Goal: Task Accomplishment & Management: Complete application form

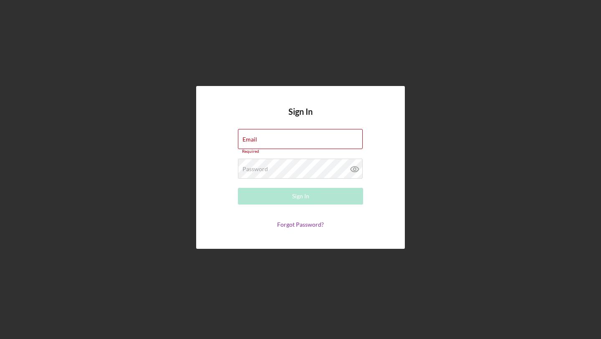
type input "[EMAIL_ADDRESS][DOMAIN_NAME]"
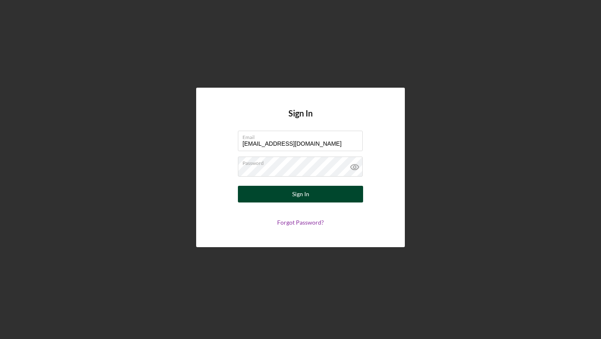
click at [314, 199] on button "Sign In" at bounding box center [300, 194] width 125 height 17
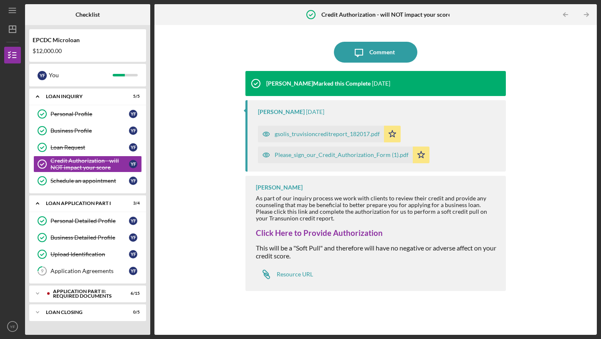
click at [349, 138] on div "gsolis_truvisioncreditreport_182017.pdf" at bounding box center [321, 134] width 126 height 17
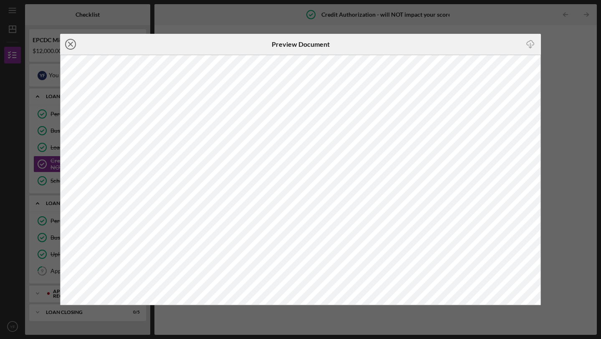
click at [69, 44] on icon "Icon/Close" at bounding box center [70, 44] width 21 height 21
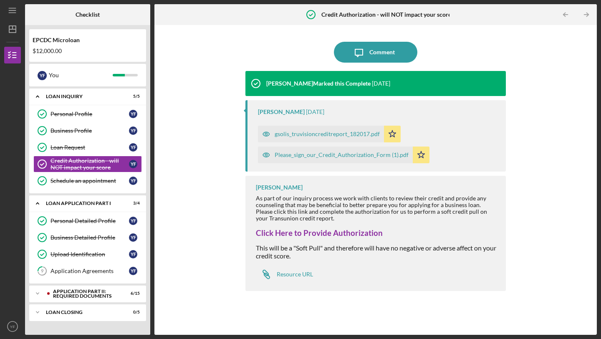
click at [303, 159] on div "Please_sign_our_Credit_Authorization_Form (1).pdf" at bounding box center [335, 155] width 155 height 17
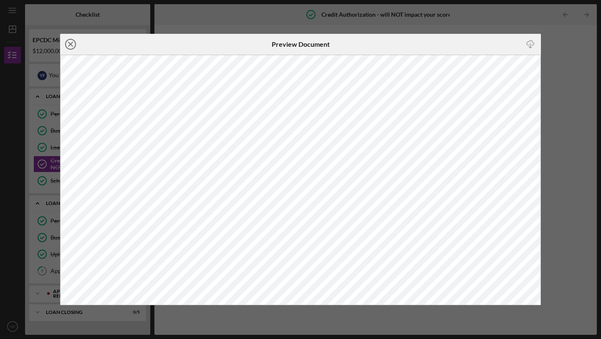
click at [71, 47] on icon "Icon/Close" at bounding box center [70, 44] width 21 height 21
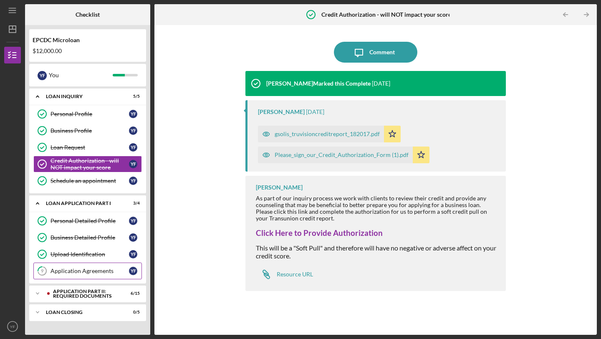
click at [86, 271] on div "Application Agreements" at bounding box center [90, 271] width 79 height 7
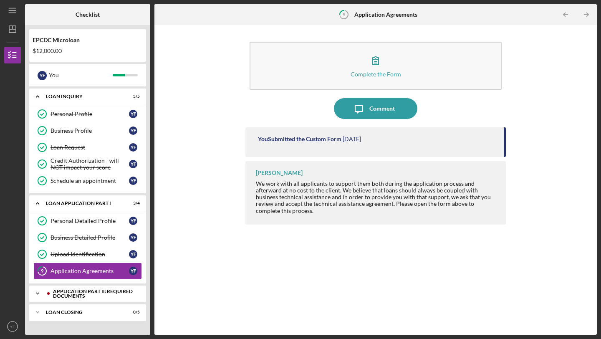
click at [100, 299] on div "Icon/Expander Application Part II: Required Documents 6 / 15" at bounding box center [87, 293] width 117 height 17
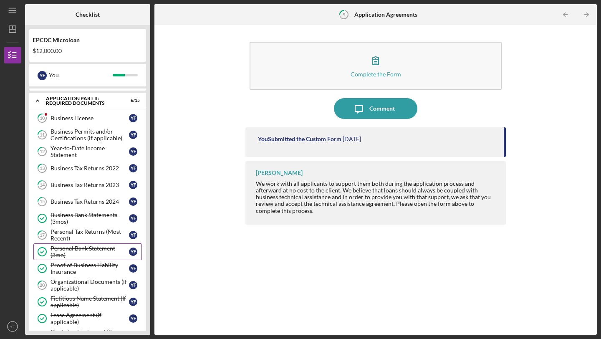
scroll to position [195, 0]
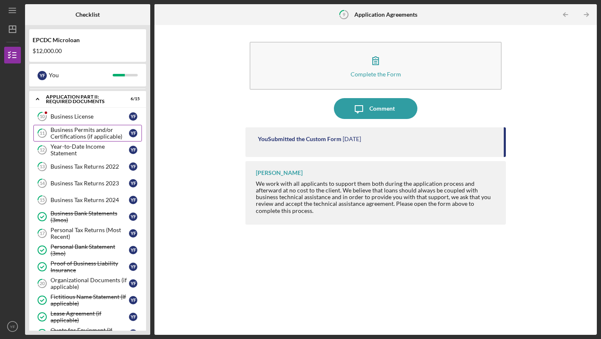
click at [96, 129] on div "Business Permits and/or Certifications (if applicable)" at bounding box center [90, 133] width 79 height 13
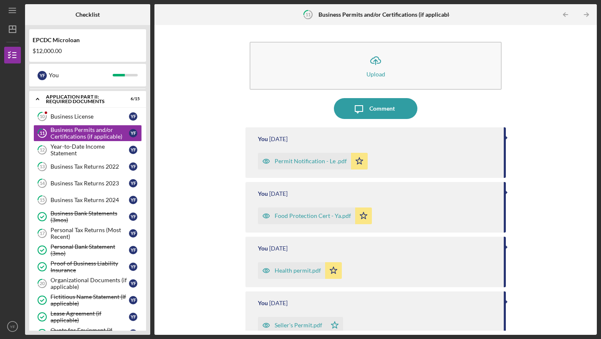
click at [333, 162] on div "Permit Notification - Le .pdf" at bounding box center [311, 161] width 72 height 7
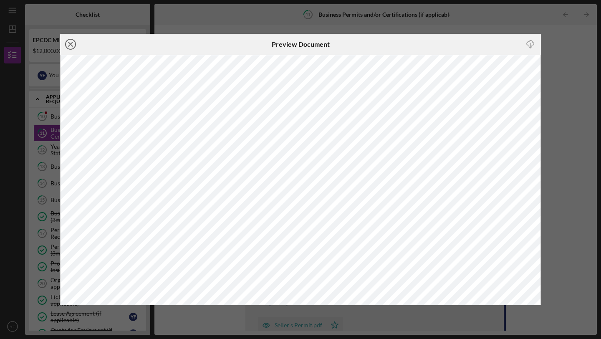
click at [76, 47] on icon "Icon/Close" at bounding box center [70, 44] width 21 height 21
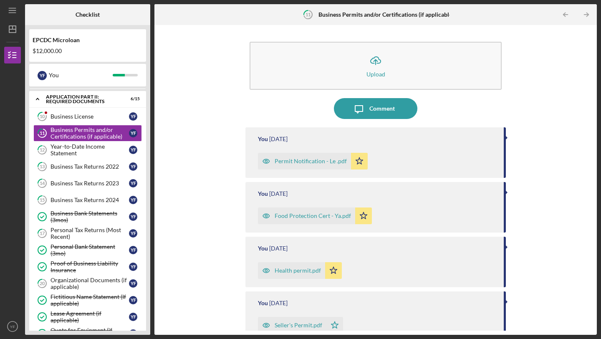
click at [332, 216] on div "Food Protection Cert - Ya.pdf" at bounding box center [313, 216] width 76 height 7
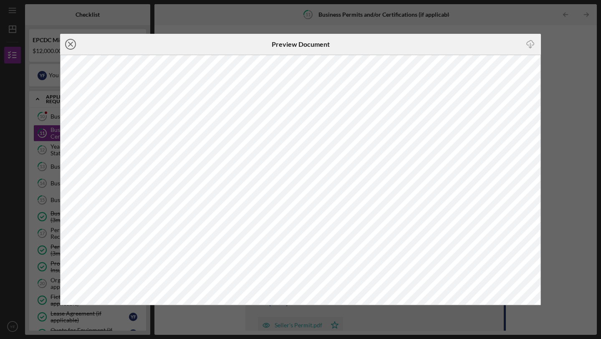
click at [70, 44] on line at bounding box center [70, 44] width 4 height 4
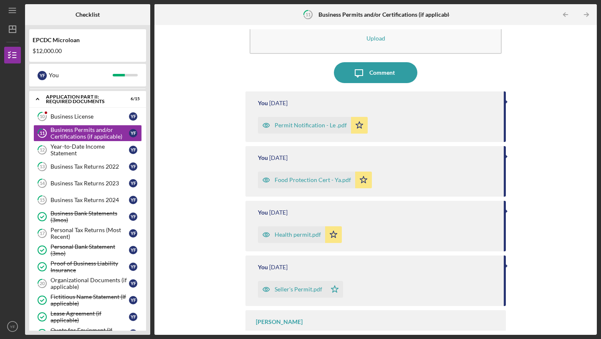
scroll to position [57, 0]
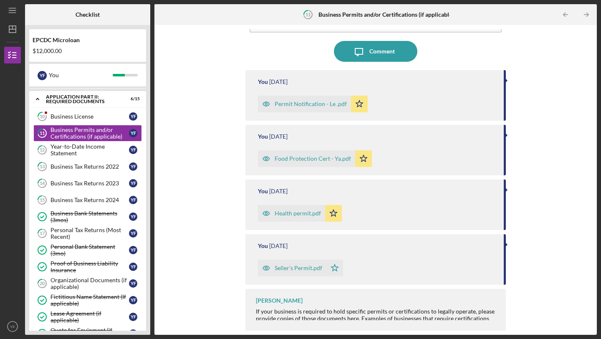
click at [284, 215] on div "Health permit.pdf" at bounding box center [298, 213] width 46 height 7
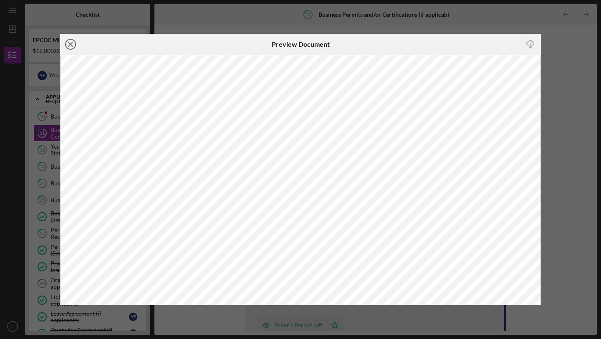
click at [74, 49] on icon "Icon/Close" at bounding box center [70, 44] width 21 height 21
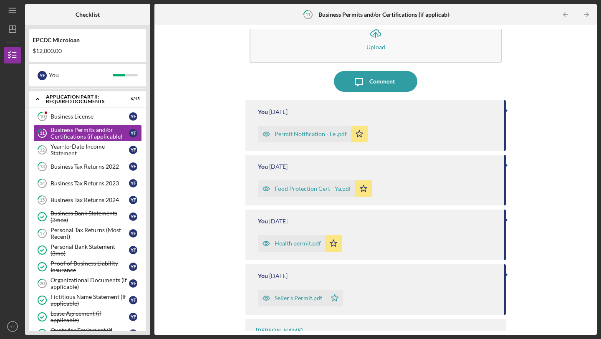
scroll to position [57, 0]
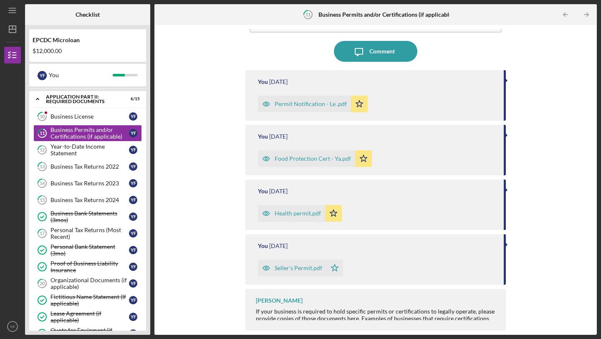
click at [309, 279] on div "You [DATE] Seller's Permit.pdf Icon/Star" at bounding box center [376, 259] width 261 height 51
click at [309, 269] on div "Seller's Permit.pdf" at bounding box center [299, 268] width 48 height 7
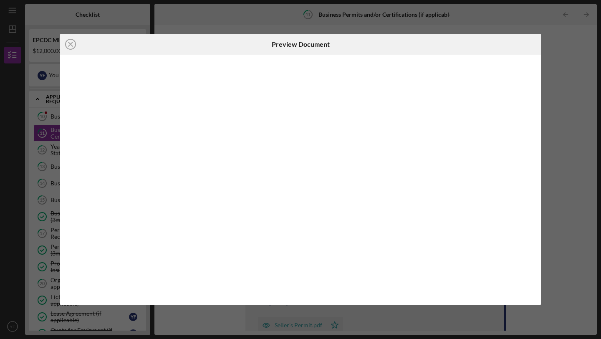
scroll to position [3, 0]
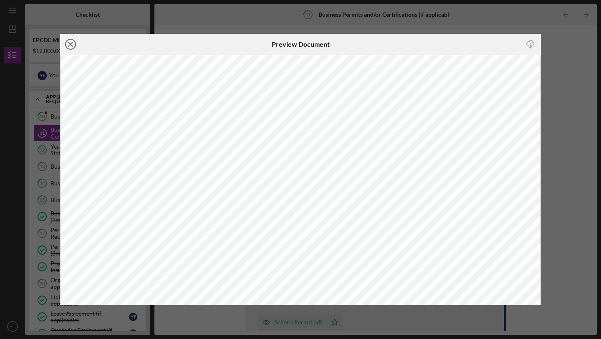
click at [71, 48] on icon "Icon/Close" at bounding box center [70, 44] width 21 height 21
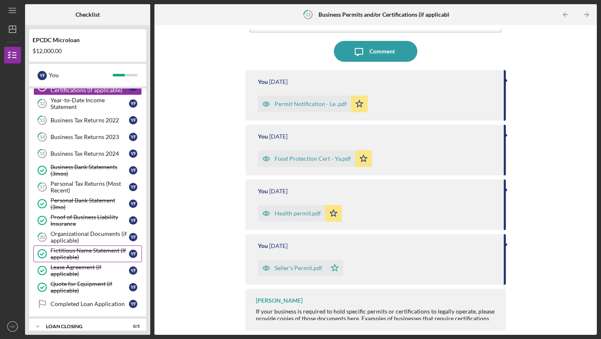
scroll to position [250, 0]
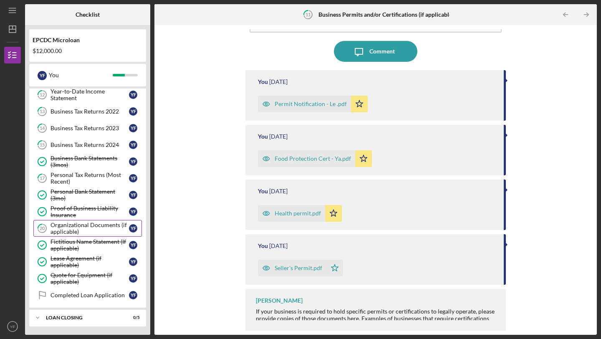
click at [95, 230] on div "Organizational Documents (if applicable)" at bounding box center [90, 228] width 79 height 13
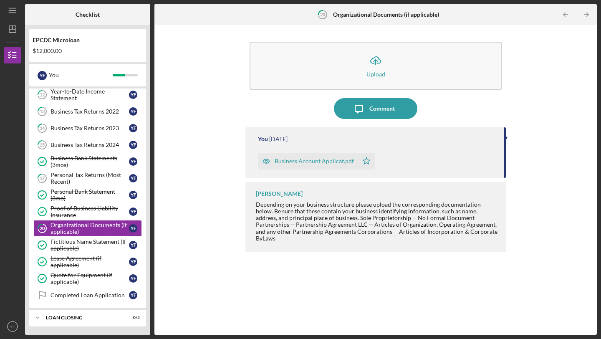
click at [342, 164] on div "Business Account Applicat.pdf" at bounding box center [314, 161] width 79 height 7
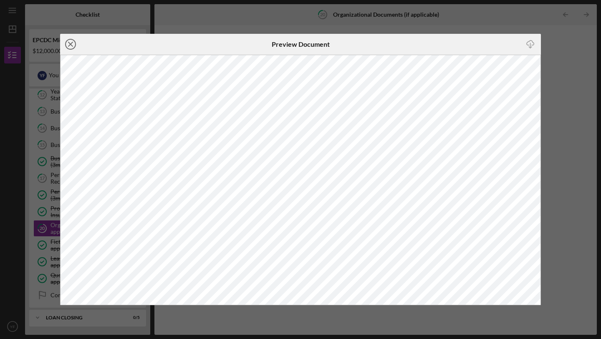
click at [72, 42] on icon "Icon/Close" at bounding box center [70, 44] width 21 height 21
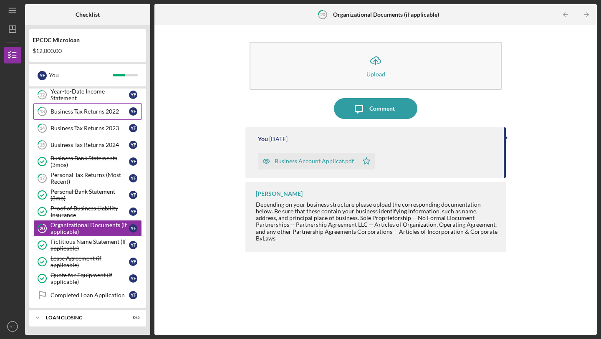
click at [92, 114] on div "Business Tax Returns 2022" at bounding box center [90, 111] width 79 height 7
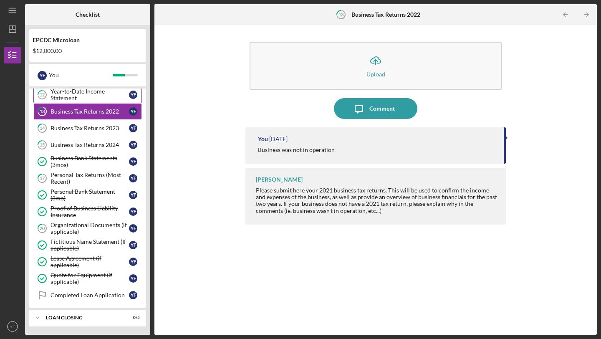
click at [91, 99] on div "Year-to-Date Income Statement" at bounding box center [90, 94] width 79 height 13
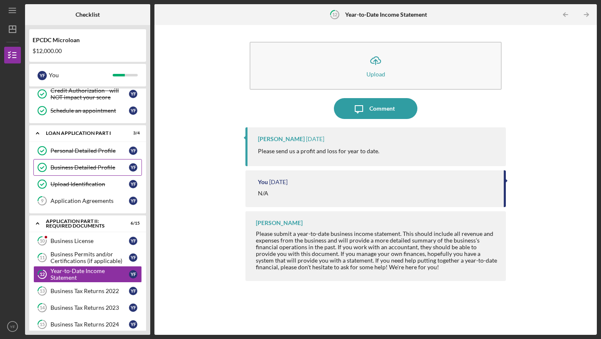
scroll to position [74, 0]
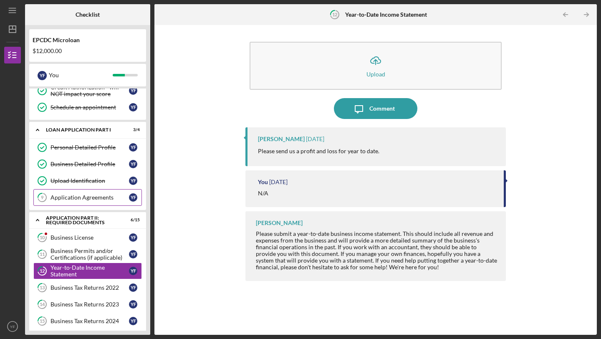
click at [90, 195] on div "Application Agreements" at bounding box center [90, 197] width 79 height 7
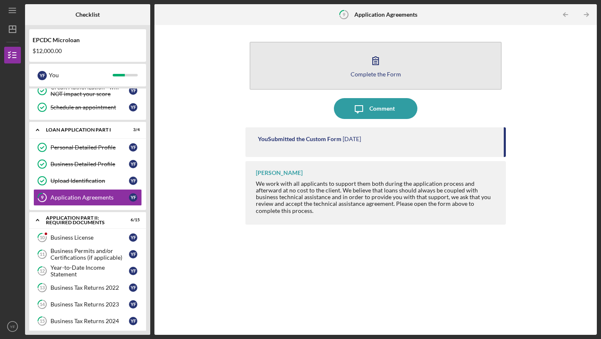
click at [390, 68] on button "Complete the Form Form" at bounding box center [376, 66] width 252 height 48
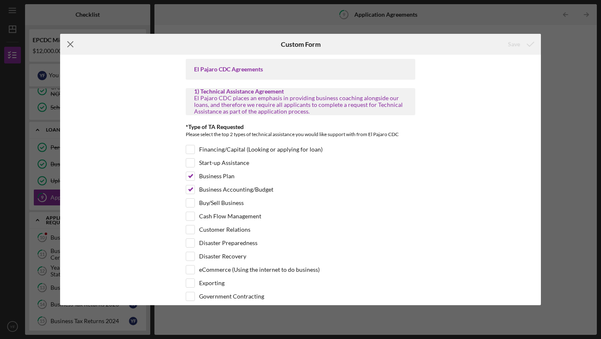
click at [69, 43] on line at bounding box center [70, 44] width 5 height 5
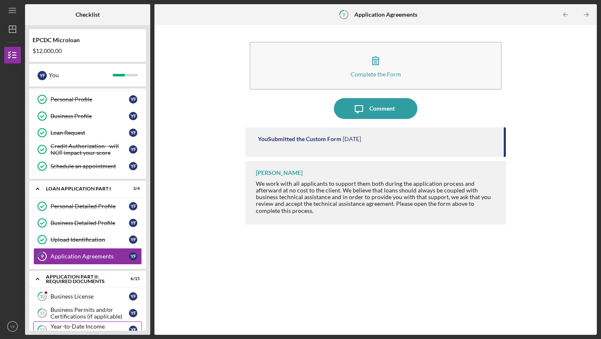
scroll to position [34, 0]
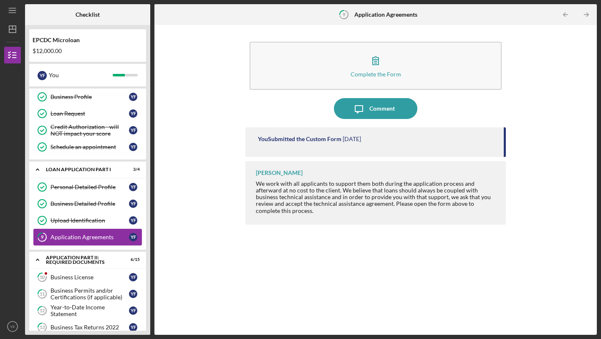
click at [87, 243] on link "9 Application Agreements Y F" at bounding box center [87, 237] width 109 height 17
click at [106, 237] on div "Application Agreements" at bounding box center [90, 237] width 79 height 7
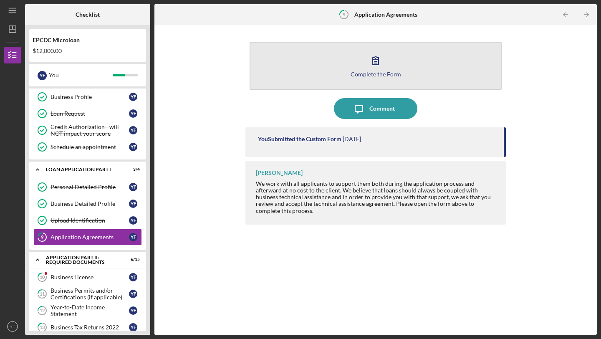
click at [384, 51] on icon "button" at bounding box center [375, 60] width 21 height 21
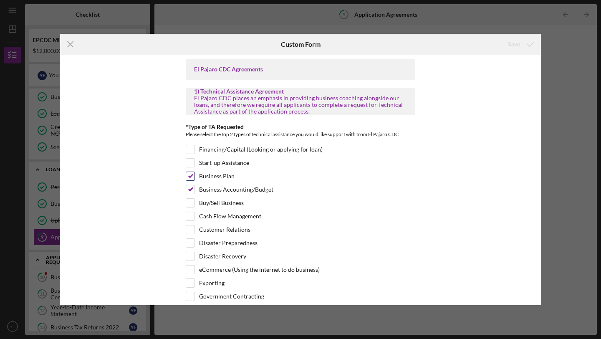
scroll to position [11, 0]
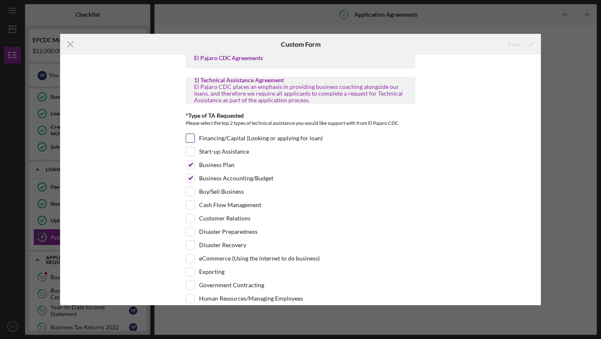
click at [193, 142] on input "Financing/Capital (Looking or applying for loan)" at bounding box center [190, 138] width 8 height 8
checkbox input "true"
click at [189, 167] on input "Business Plan" at bounding box center [190, 165] width 8 height 8
checkbox input "false"
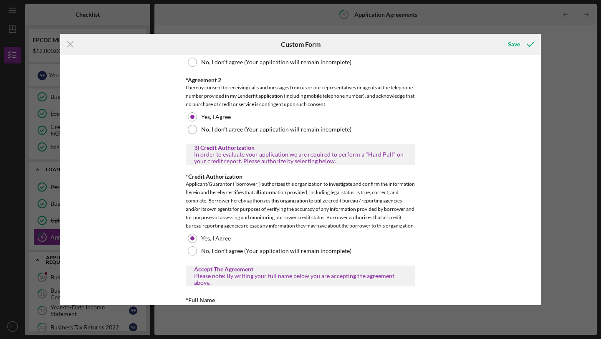
scroll to position [829, 0]
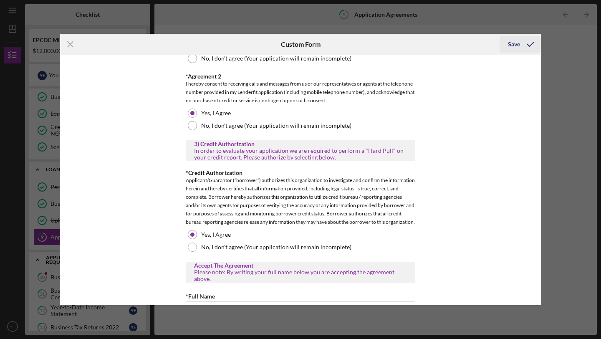
click at [516, 48] on div "Save" at bounding box center [514, 44] width 12 height 17
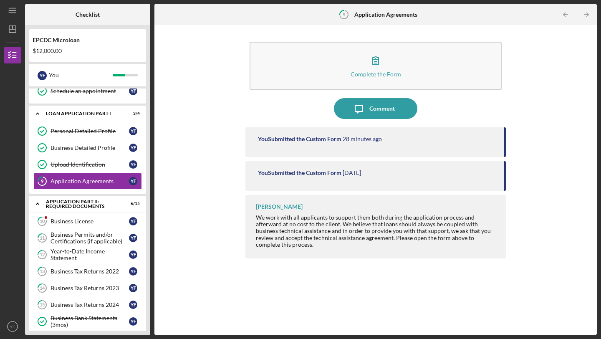
scroll to position [93, 0]
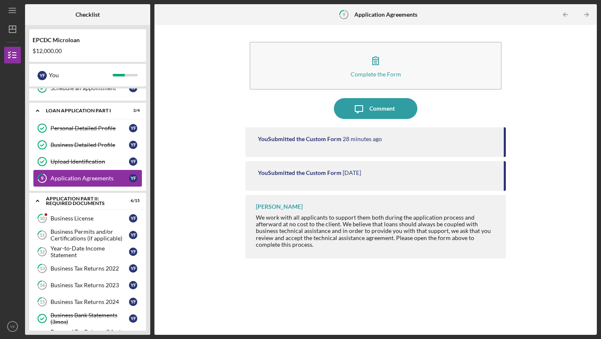
click at [74, 180] on div "Application Agreements" at bounding box center [90, 178] width 79 height 7
click at [96, 238] on div "Business Permits and/or Certifications (if applicable)" at bounding box center [90, 234] width 79 height 13
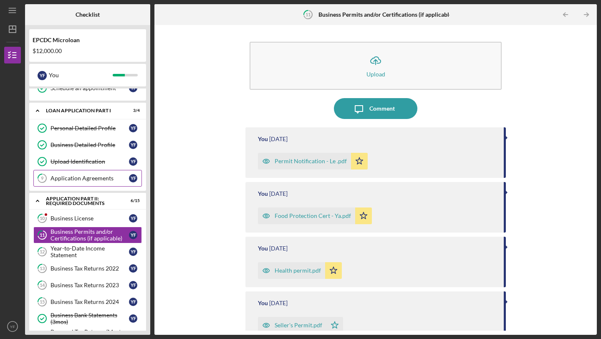
click at [84, 182] on link "9 Application Agreements Y F" at bounding box center [87, 178] width 109 height 17
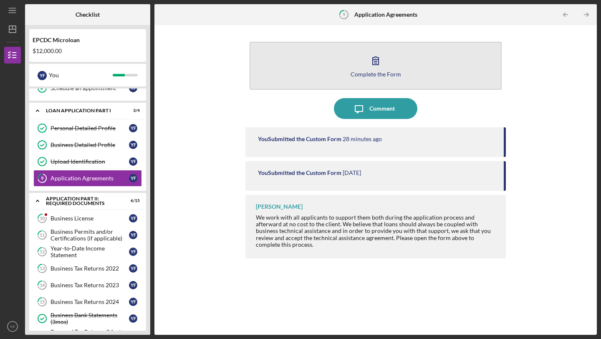
click at [368, 65] on icon "button" at bounding box center [375, 60] width 21 height 21
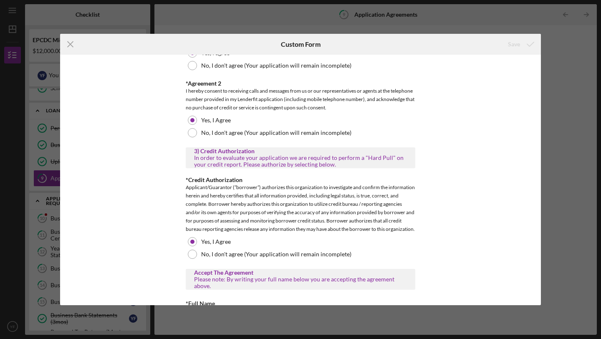
scroll to position [866, 0]
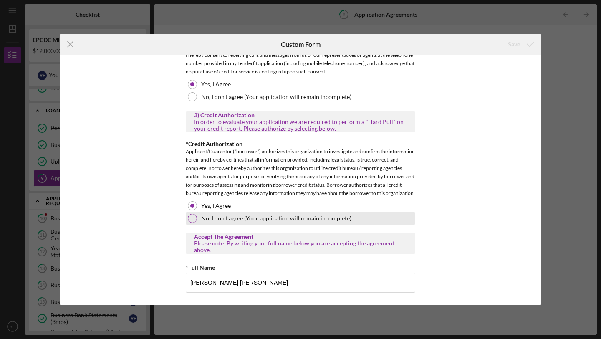
click at [195, 218] on div at bounding box center [192, 218] width 9 height 9
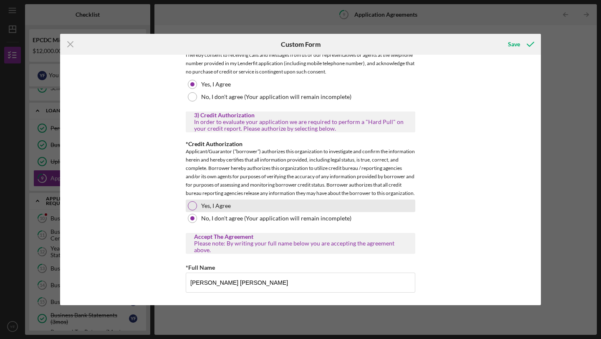
click at [193, 202] on div at bounding box center [192, 205] width 9 height 9
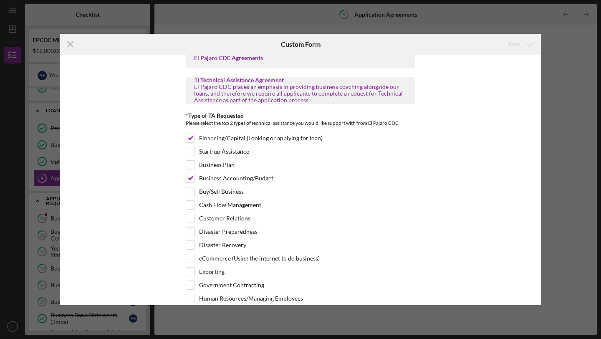
scroll to position [0, 0]
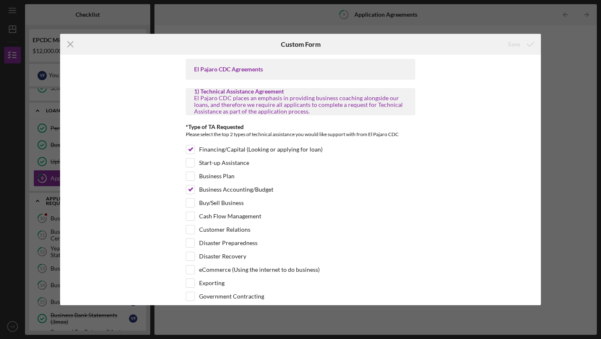
click at [572, 167] on div "Icon/Menu Close Custom Form Save El Pajaro CDC Agreements 1) Technical Assistan…" at bounding box center [300, 169] width 601 height 339
click at [69, 46] on icon "Icon/Menu Close" at bounding box center [70, 44] width 21 height 21
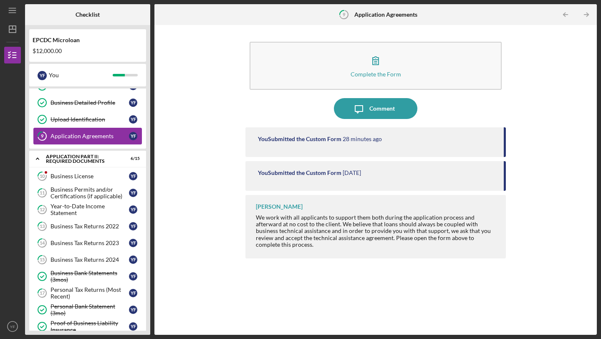
scroll to position [139, 0]
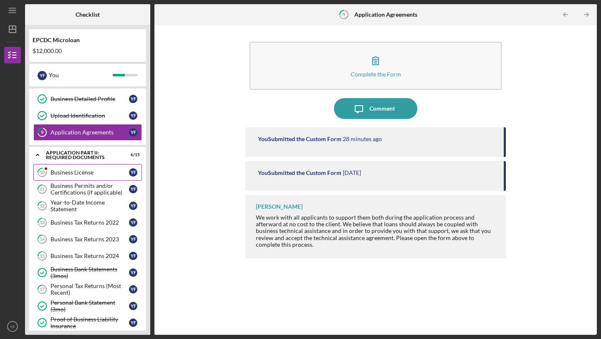
click at [54, 175] on div "Business License" at bounding box center [90, 172] width 79 height 7
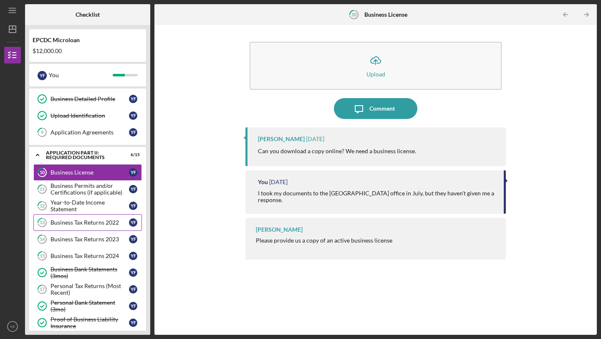
click at [92, 223] on div "Business Tax Returns 2022" at bounding box center [90, 222] width 79 height 7
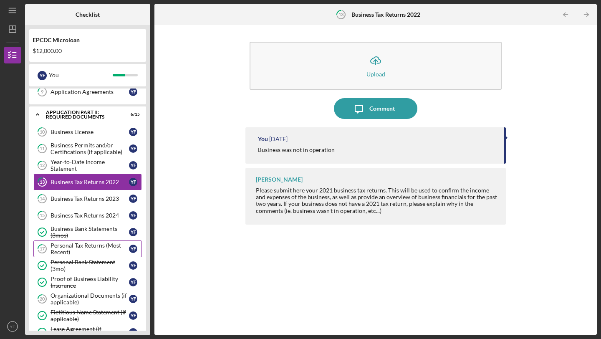
scroll to position [180, 0]
click at [95, 236] on div "Business Bank Statements (3mos)" at bounding box center [90, 231] width 79 height 13
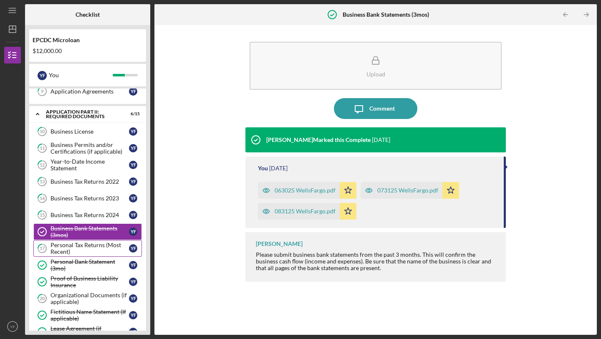
click at [91, 254] on div "Personal Tax Returns (Most Recent)" at bounding box center [90, 248] width 79 height 13
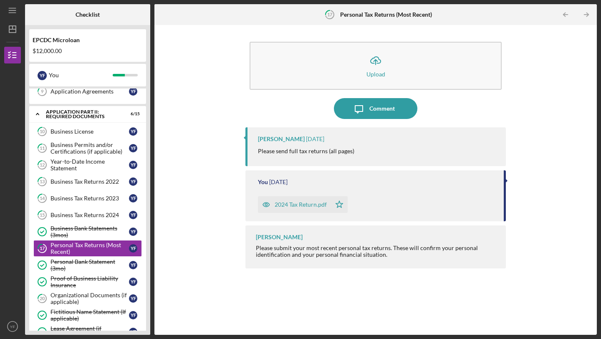
click at [317, 208] on div "2024 Tax Return.pdf" at bounding box center [294, 204] width 73 height 17
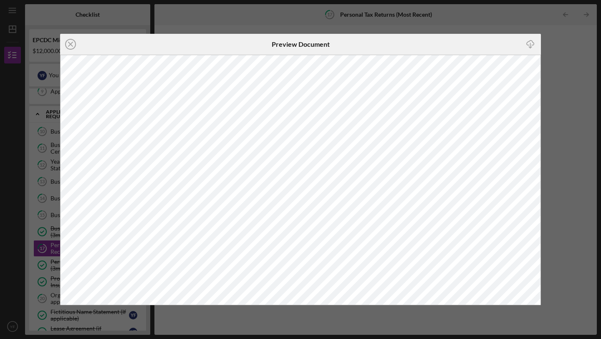
click at [574, 160] on div "Icon/Close Preview Document Icon/Download" at bounding box center [300, 169] width 601 height 339
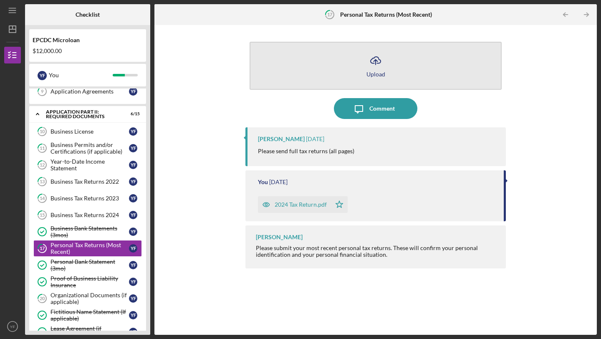
click at [377, 71] on div "Upload" at bounding box center [376, 74] width 19 height 6
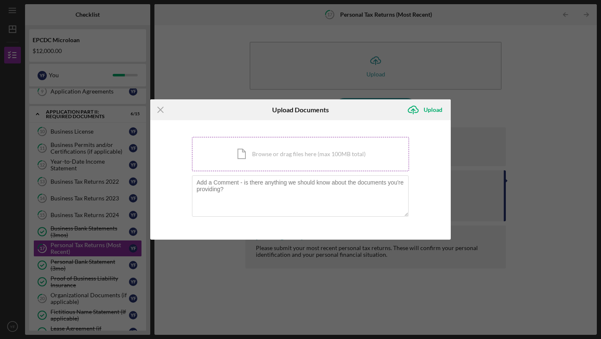
click at [321, 156] on div "Icon/Document Browse or drag files here (max 100MB total) Tap to choose files o…" at bounding box center [300, 154] width 217 height 34
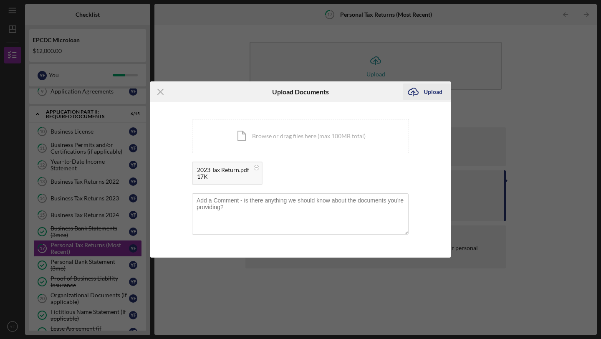
click at [426, 95] on div "Upload" at bounding box center [433, 92] width 19 height 17
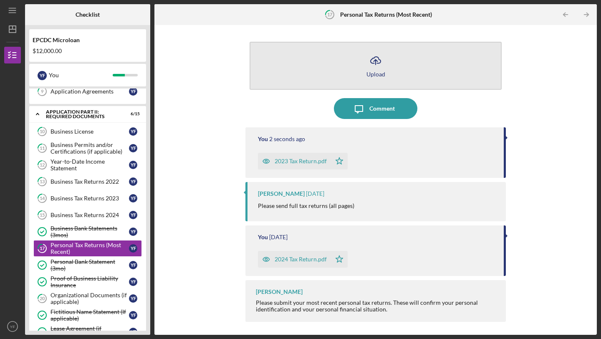
click at [355, 72] on button "Icon/Upload Upload" at bounding box center [376, 66] width 252 height 48
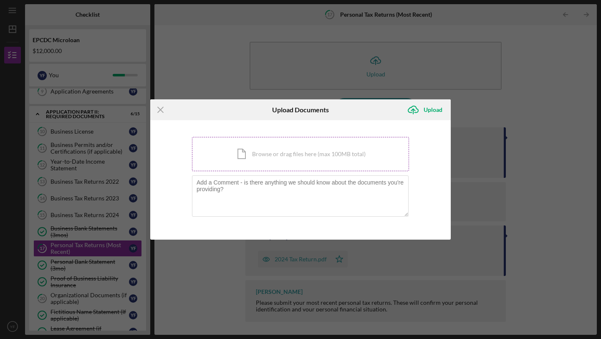
click at [266, 154] on div "Icon/Document Browse or drag files here (max 100MB total) Tap to choose files o…" at bounding box center [300, 154] width 217 height 34
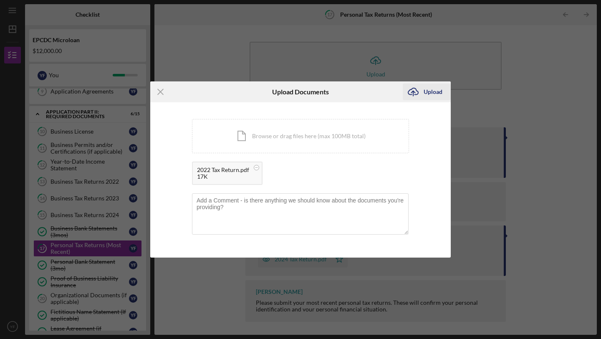
click at [433, 94] on div "Upload" at bounding box center [433, 92] width 19 height 17
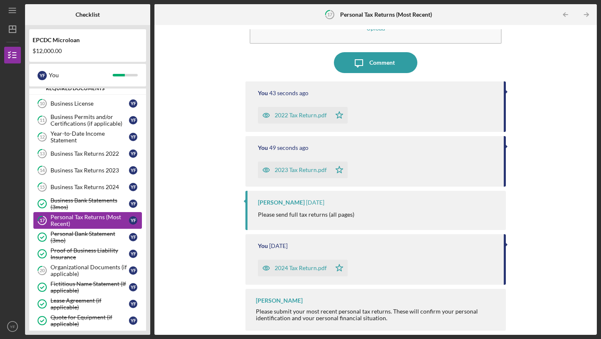
scroll to position [205, 0]
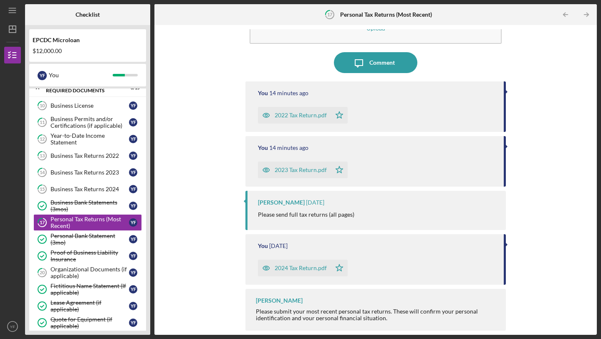
click at [320, 267] on div "2024 Tax Return.pdf" at bounding box center [301, 268] width 52 height 7
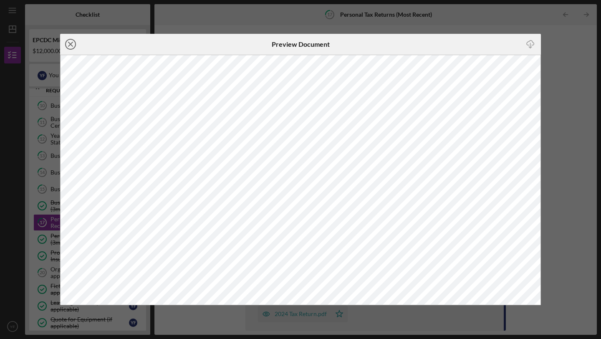
click at [70, 43] on icon "Icon/Close" at bounding box center [70, 44] width 21 height 21
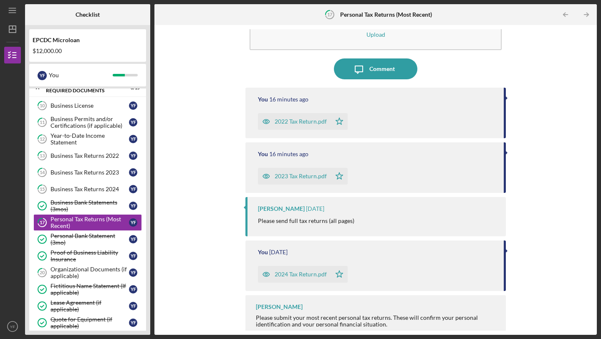
scroll to position [46, 0]
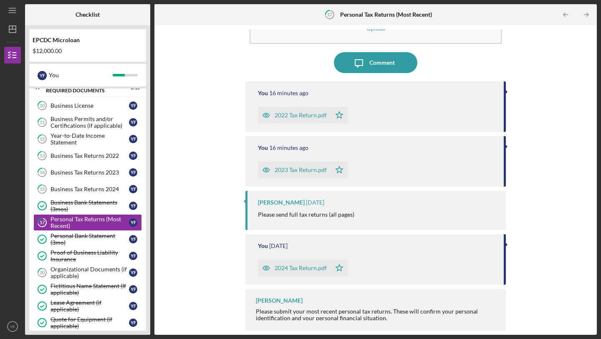
click at [503, 93] on div "You 16 minutes ago 2022 Tax Return.pdf Icon/Star" at bounding box center [376, 106] width 261 height 51
click at [308, 116] on div "2022 Tax Return.pdf" at bounding box center [301, 115] width 52 height 7
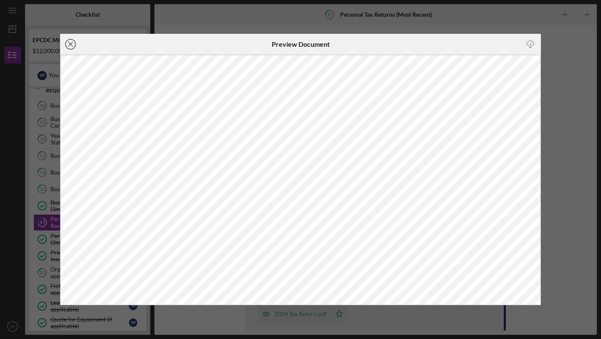
click at [69, 46] on icon "Icon/Close" at bounding box center [70, 44] width 21 height 21
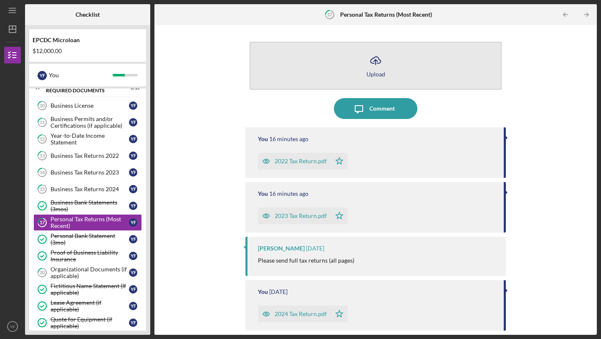
click at [365, 63] on icon "Icon/Upload" at bounding box center [375, 60] width 21 height 21
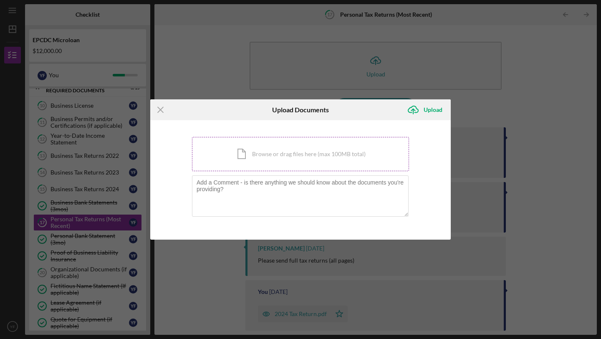
click at [278, 158] on div "Icon/Document Browse or drag files here (max 100MB total) Tap to choose files o…" at bounding box center [300, 154] width 217 height 34
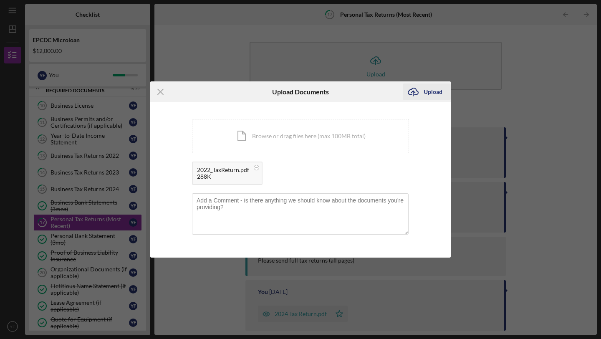
click at [436, 93] on div "Upload" at bounding box center [433, 92] width 19 height 17
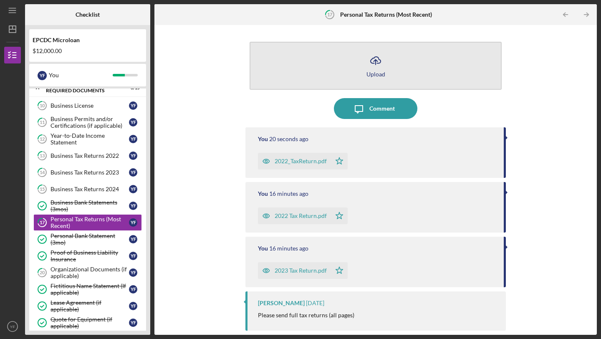
click at [307, 61] on button "Icon/Upload Upload" at bounding box center [376, 66] width 252 height 48
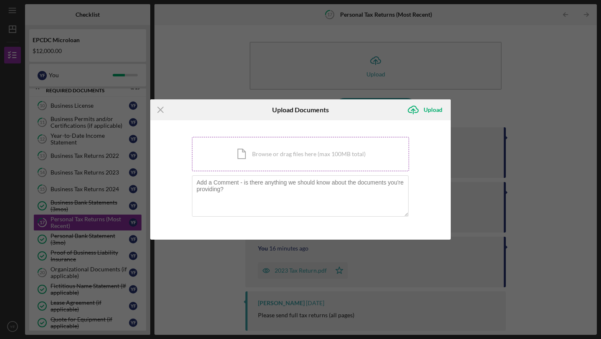
click at [286, 153] on div "Icon/Document Browse or drag files here (max 100MB total) Tap to choose files o…" at bounding box center [300, 154] width 217 height 34
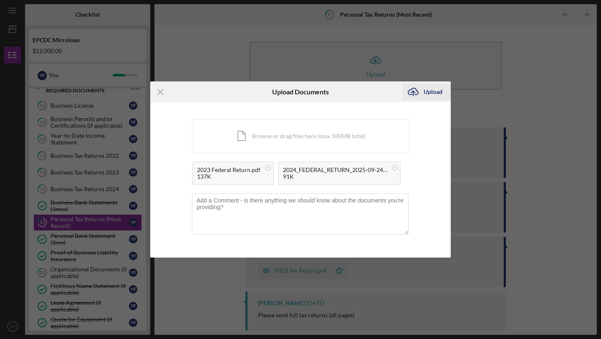
click at [436, 94] on div "Upload" at bounding box center [433, 92] width 19 height 17
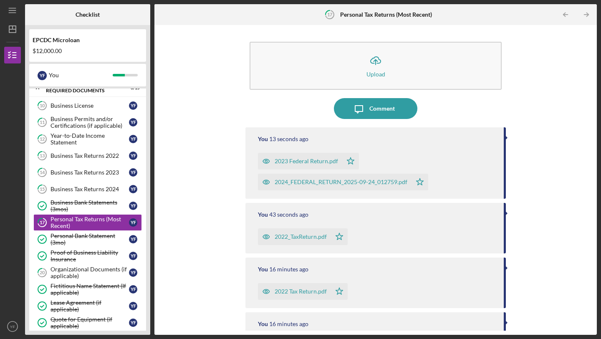
click at [322, 183] on div "2024_FEDERAL_RETURN_2025-09-24_012759.pdf" at bounding box center [341, 182] width 133 height 7
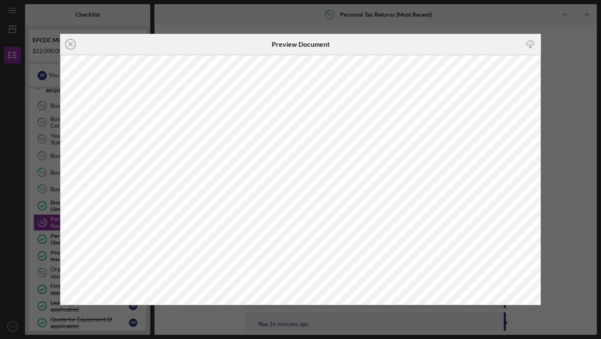
click at [560, 162] on div "Icon/Close Preview Document Icon/Download" at bounding box center [300, 169] width 601 height 339
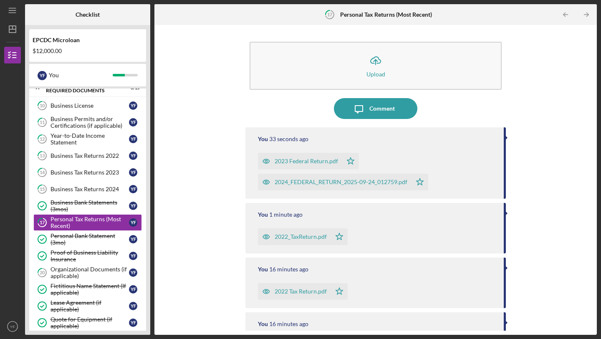
click at [301, 234] on div "2022_TaxReturn.pdf" at bounding box center [301, 236] width 52 height 7
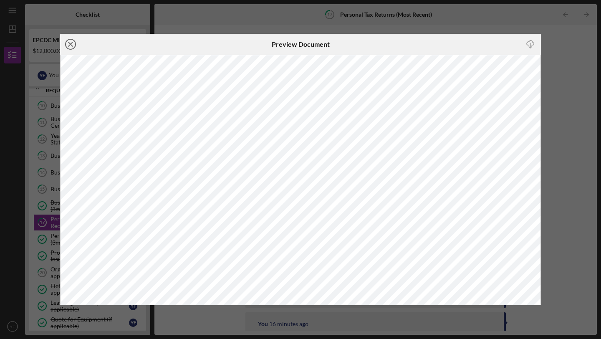
click at [70, 42] on icon "Icon/Close" at bounding box center [70, 44] width 21 height 21
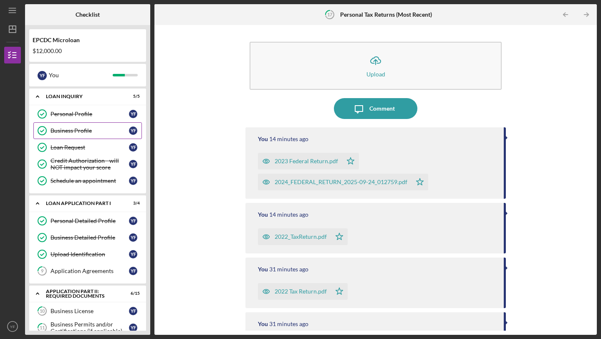
click at [98, 128] on div "Business Profile" at bounding box center [90, 130] width 79 height 7
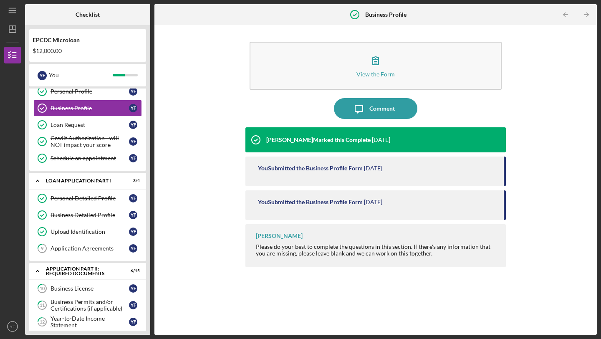
scroll to position [24, 0]
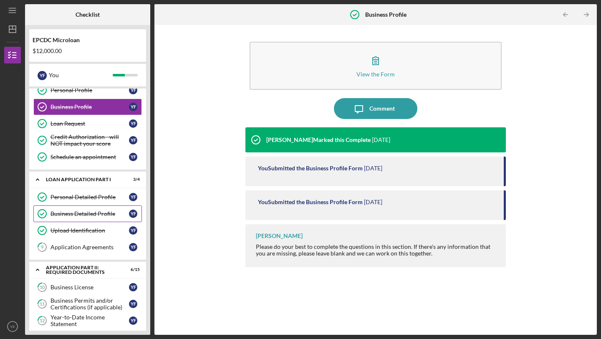
click at [92, 215] on div "Business Detailed Profile" at bounding box center [90, 214] width 79 height 7
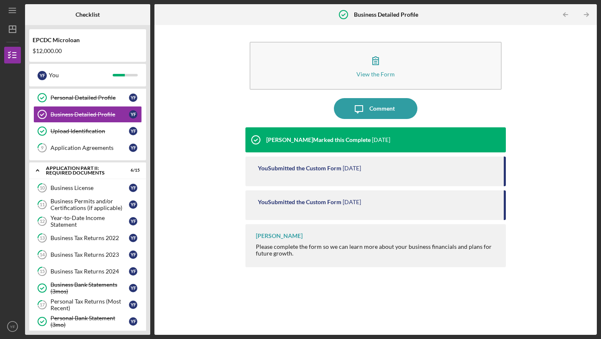
scroll to position [124, 0]
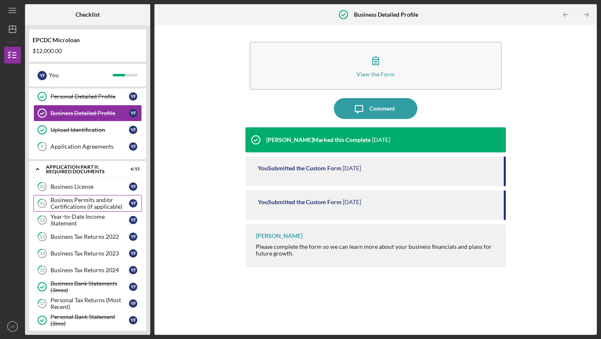
click at [99, 210] on div "Business Permits and/or Certifications (if applicable)" at bounding box center [90, 203] width 79 height 13
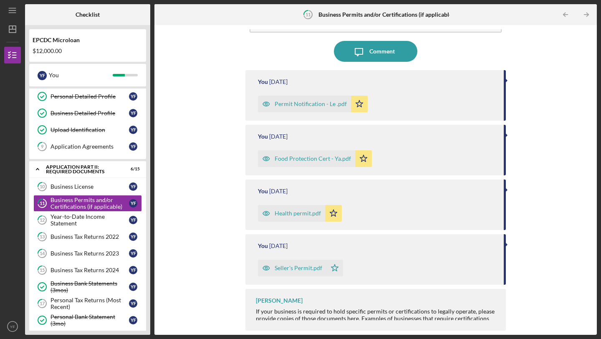
scroll to position [57, 0]
click at [301, 273] on div "Seller's Permit.pdf" at bounding box center [292, 268] width 68 height 17
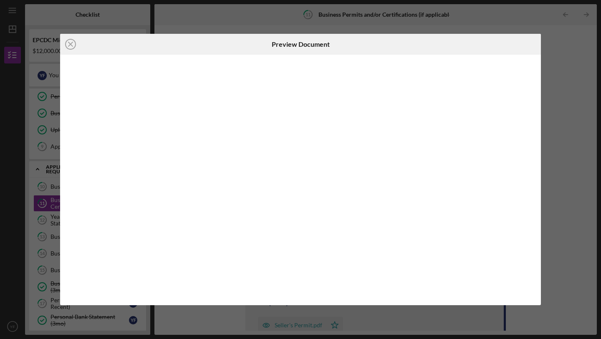
scroll to position [3, 0]
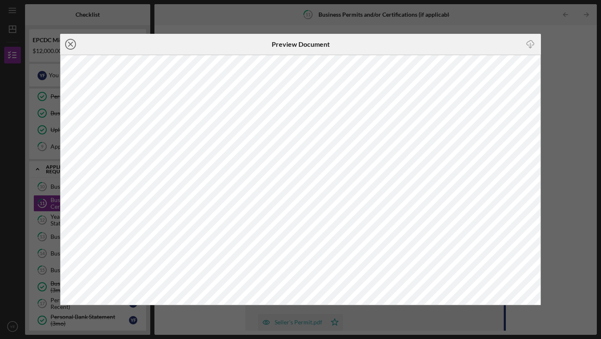
click at [70, 46] on icon "Icon/Close" at bounding box center [70, 44] width 21 height 21
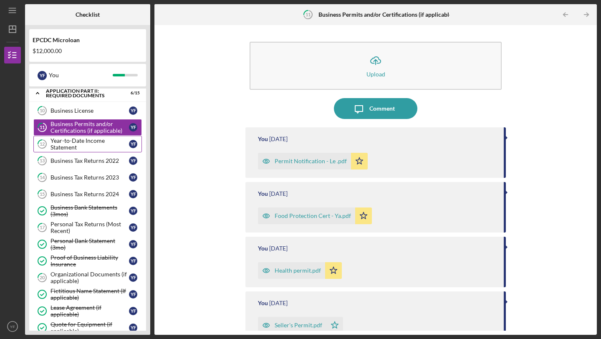
scroll to position [204, 0]
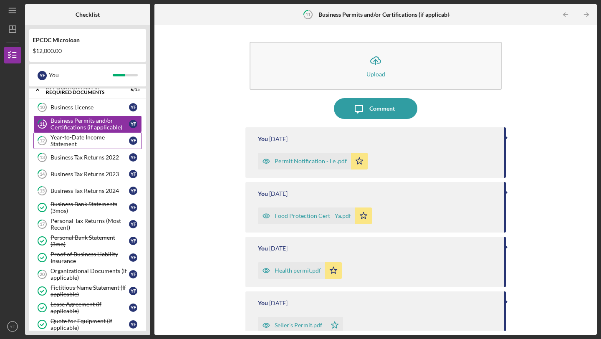
click at [104, 142] on div "Year-to-Date Income Statement" at bounding box center [90, 140] width 79 height 13
